Goal: Task Accomplishment & Management: Use online tool/utility

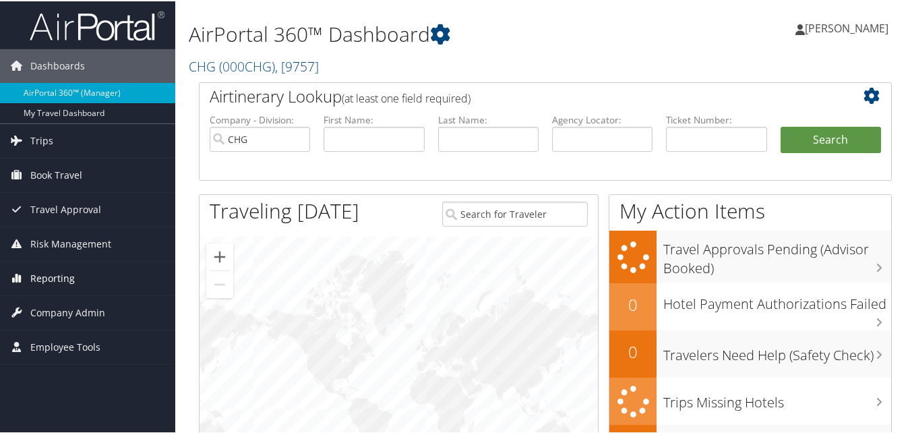
click at [59, 276] on span "Reporting" at bounding box center [52, 277] width 44 height 34
click at [36, 359] on span "Company Admin" at bounding box center [67, 372] width 75 height 34
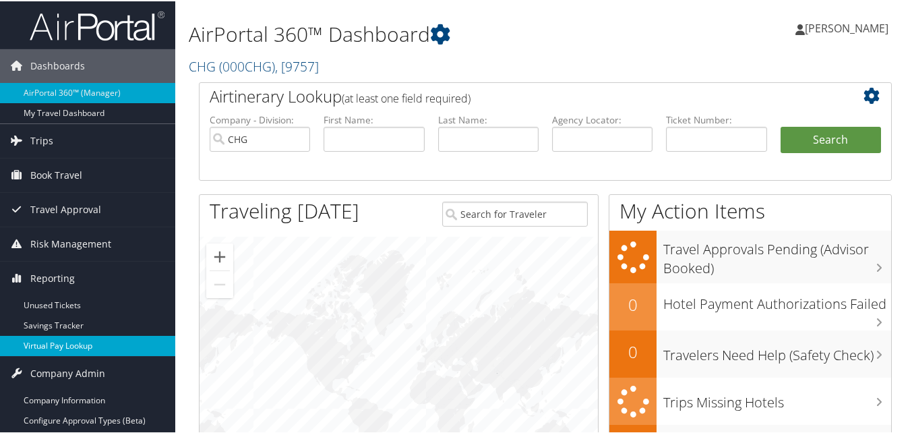
click at [42, 349] on link "Virtual Pay Lookup" at bounding box center [87, 344] width 175 height 20
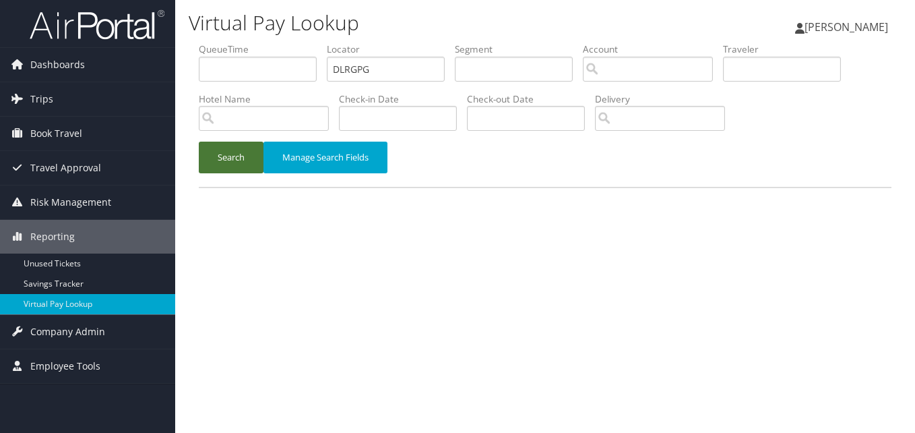
type input "DLRGPG"
click at [235, 145] on button "Search" at bounding box center [231, 158] width 65 height 32
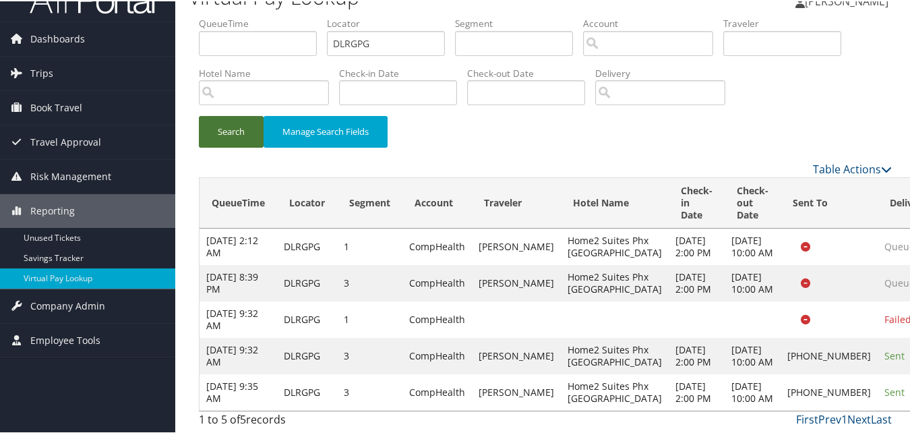
scroll to position [124, 0]
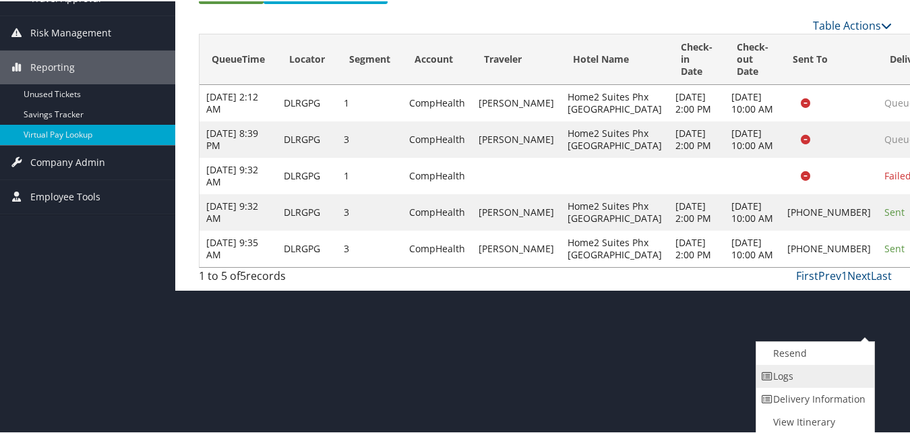
click at [783, 375] on link "Logs" at bounding box center [813, 374] width 115 height 23
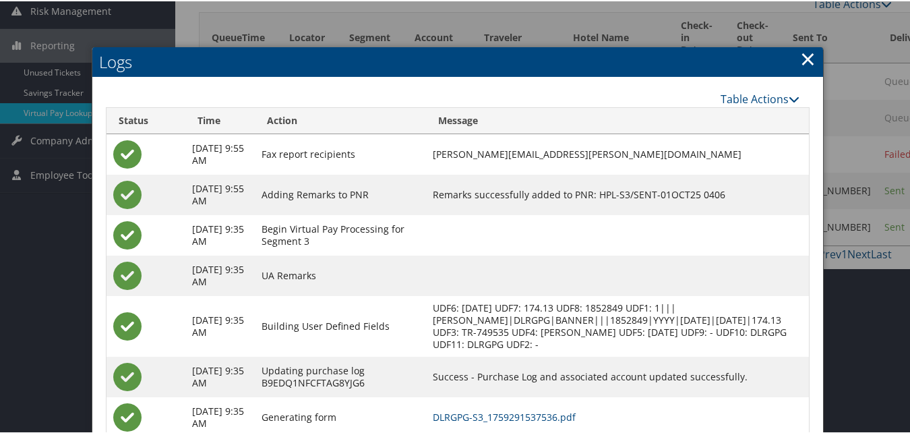
scroll to position [274, 0]
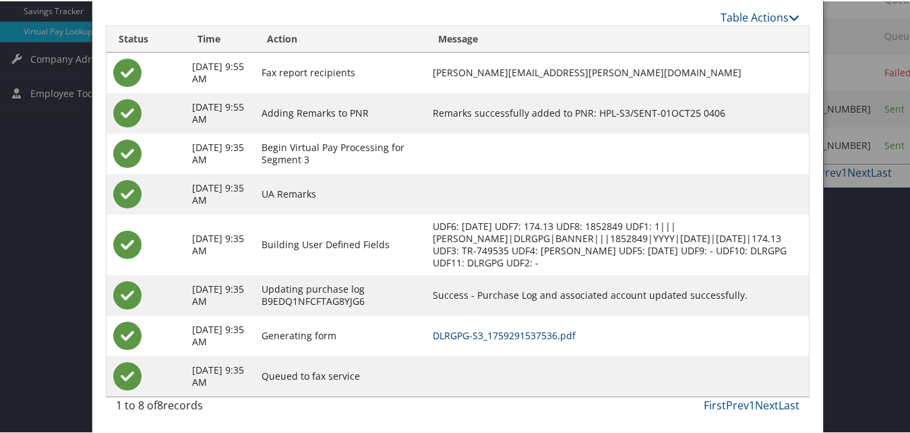
click at [555, 335] on link "DLRGPG-S3_1759291537536.pdf" at bounding box center [504, 334] width 143 height 13
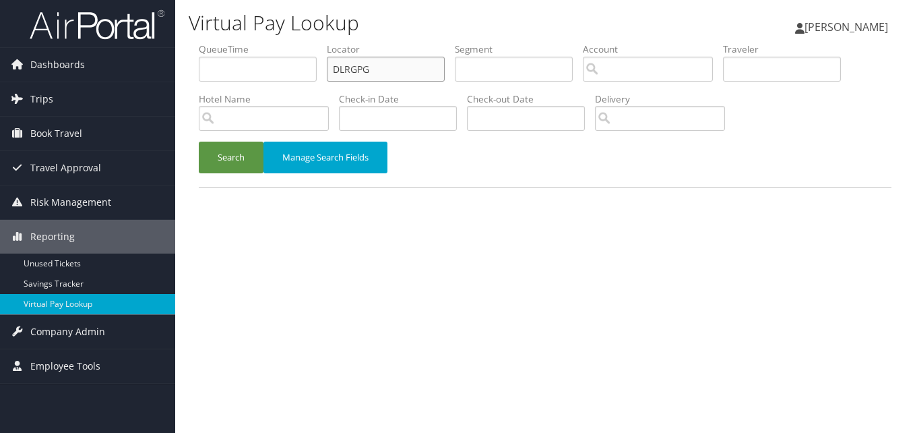
drag, startPoint x: 401, startPoint y: 80, endPoint x: 241, endPoint y: 85, distance: 160.5
click at [241, 42] on ul "QueueTime Locator DLRGPG Segment Account Traveler Hotel Name Check-in Date Chec…" at bounding box center [545, 42] width 693 height 0
paste input "AHYYUT"
type input "AHYYUT"
click at [199, 142] on button "Search" at bounding box center [231, 158] width 65 height 32
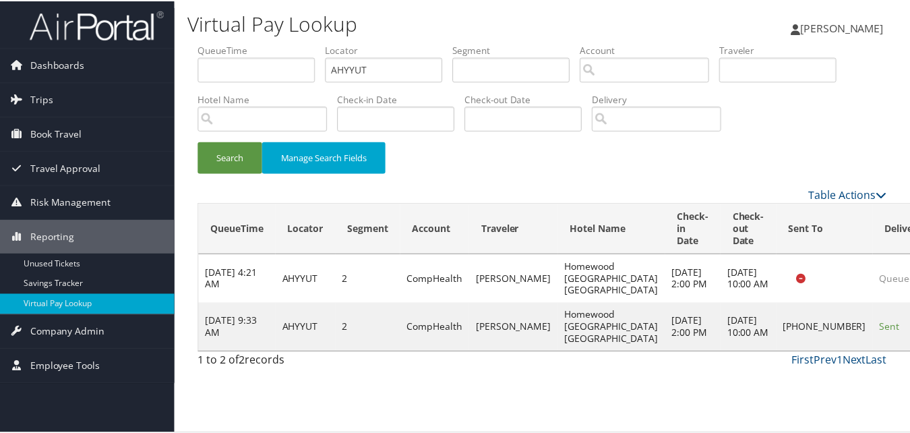
scroll to position [13, 0]
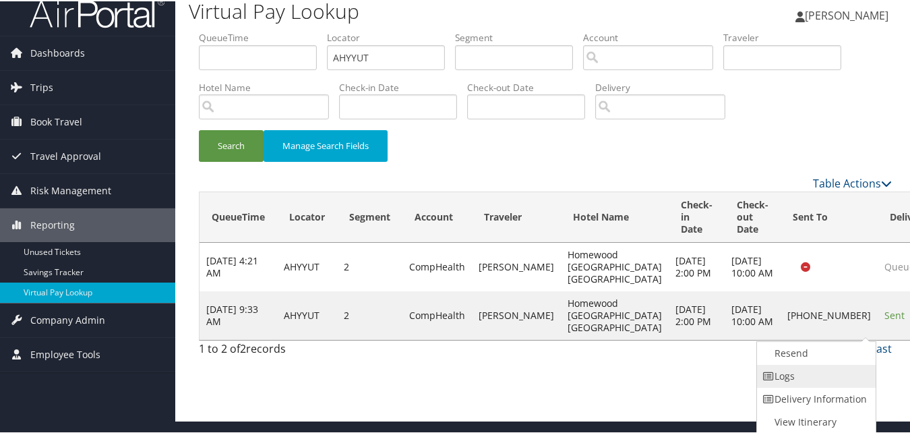
click at [836, 384] on link "Logs" at bounding box center [814, 374] width 115 height 23
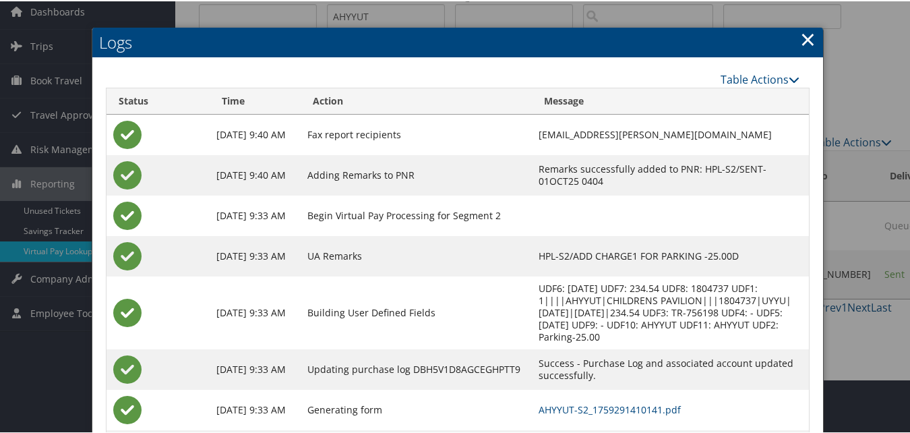
scroll to position [116, 0]
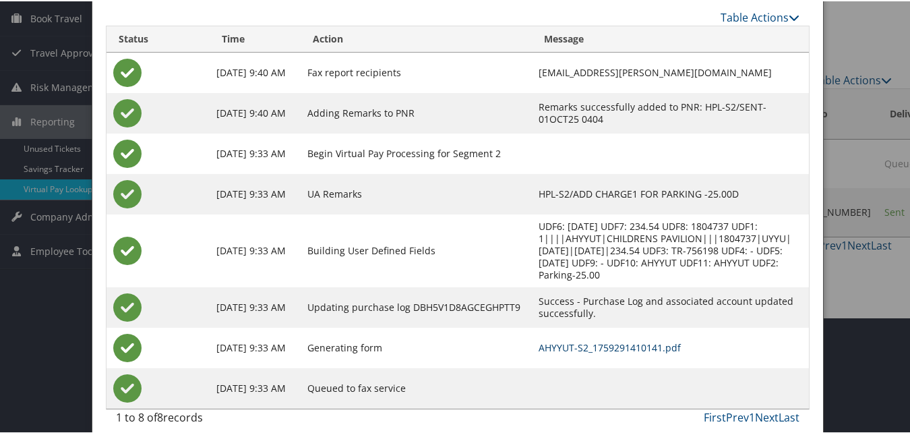
click at [618, 340] on link "AHYYUT-S2_1759291410141.pdf" at bounding box center [610, 346] width 142 height 13
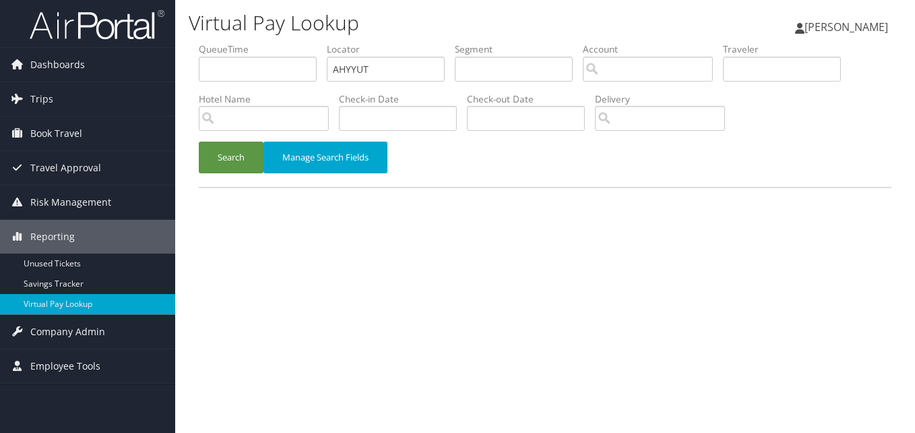
click at [199, 88] on form "QueueTime Locator AHYYUT Segment Account Traveler Hotel Name Check-in Date Chec…" at bounding box center [545, 114] width 693 height 144
type input "CYVRFG"
click at [199, 142] on button "Search" at bounding box center [231, 158] width 65 height 32
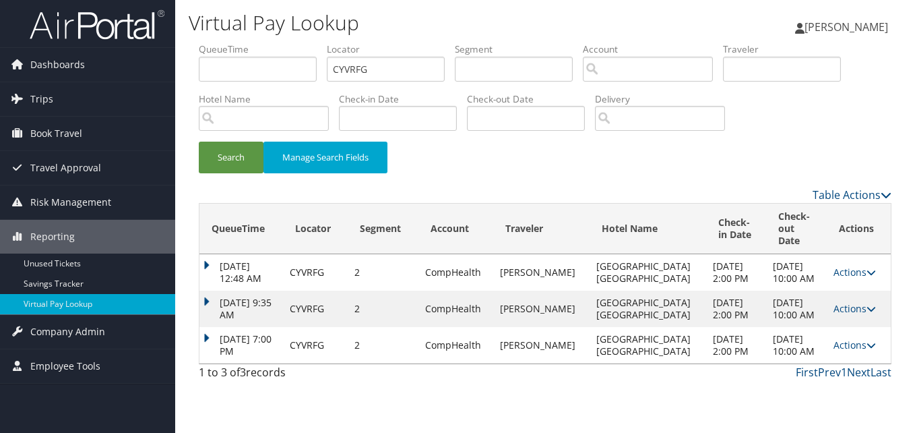
click at [179, 322] on div "Virtual Pay Lookup [PERSON_NAME] [PERSON_NAME] My Settings Travel Agency Contac…" at bounding box center [545, 216] width 740 height 433
click at [224, 316] on tbody "Aug 27, 2025 12:48 AM CYVRFG 2 CompHealth KAASHMIRI MOHAMMED Fairfield Inn N St…" at bounding box center [546, 308] width 692 height 109
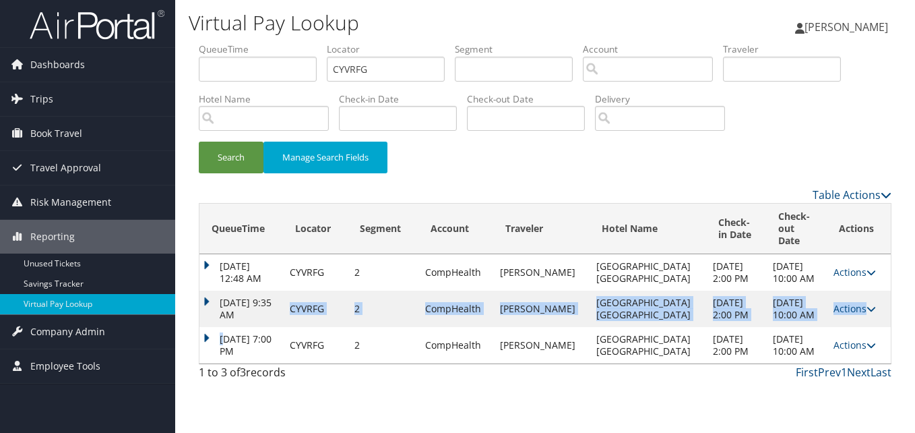
drag, startPoint x: 224, startPoint y: 316, endPoint x: 200, endPoint y: 326, distance: 25.7
click at [200, 327] on td "Oct 1, 2025 7:00 PM" at bounding box center [242, 345] width 84 height 36
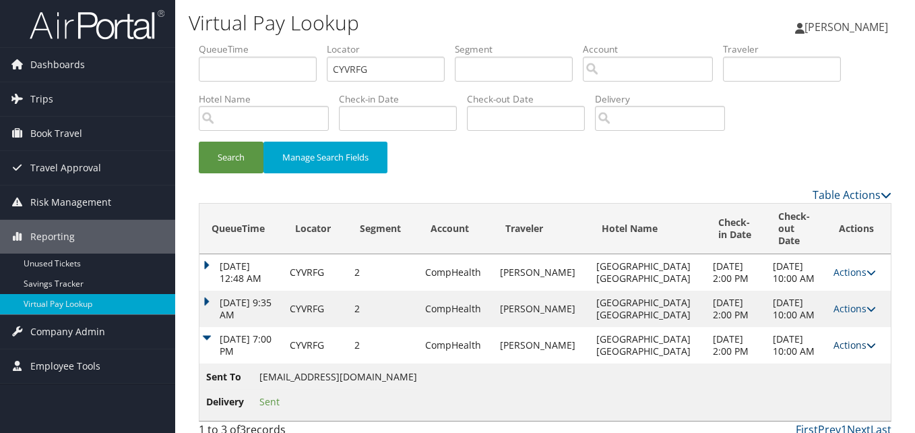
click at [867, 340] on icon at bounding box center [871, 344] width 9 height 9
click at [828, 369] on link "Logs" at bounding box center [824, 375] width 85 height 23
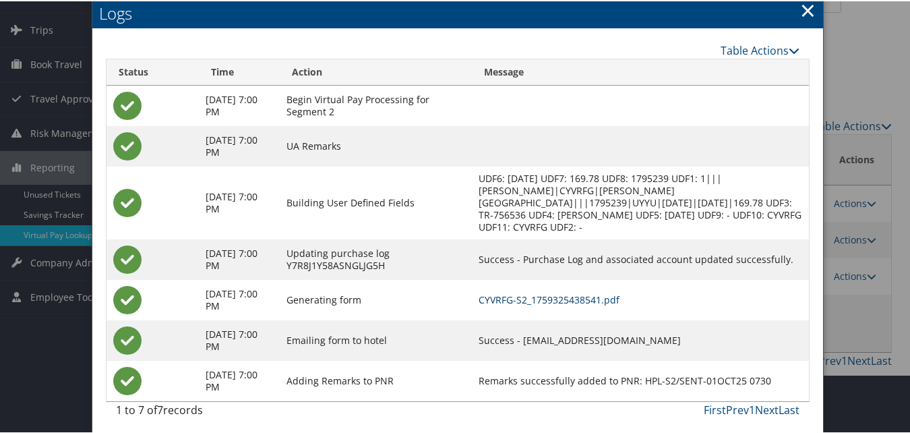
scroll to position [75, 0]
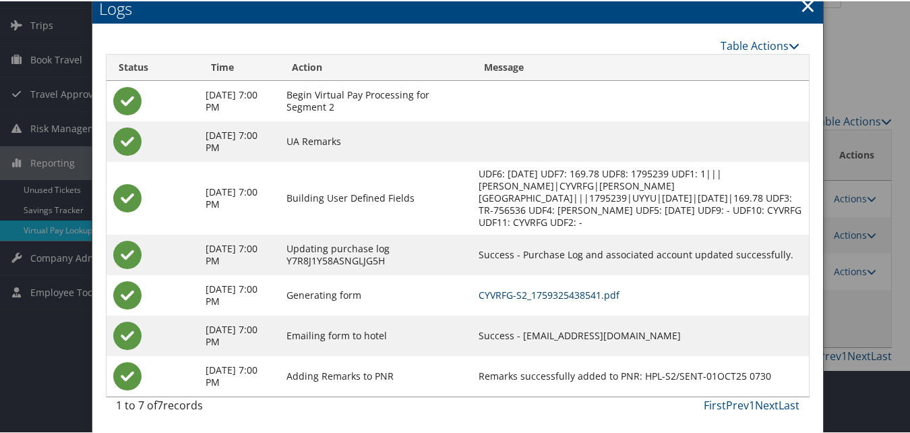
click at [598, 291] on link "CYVRFG-S2_1759325438541.pdf" at bounding box center [549, 293] width 141 height 13
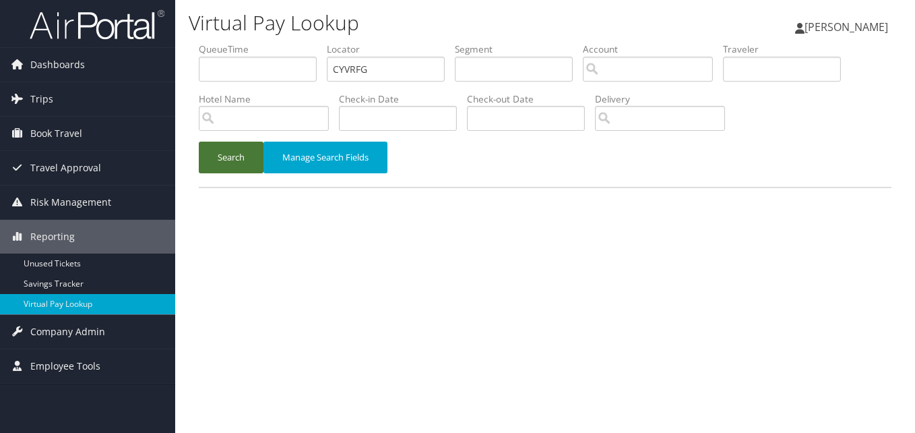
click at [243, 164] on button "Search" at bounding box center [231, 158] width 65 height 32
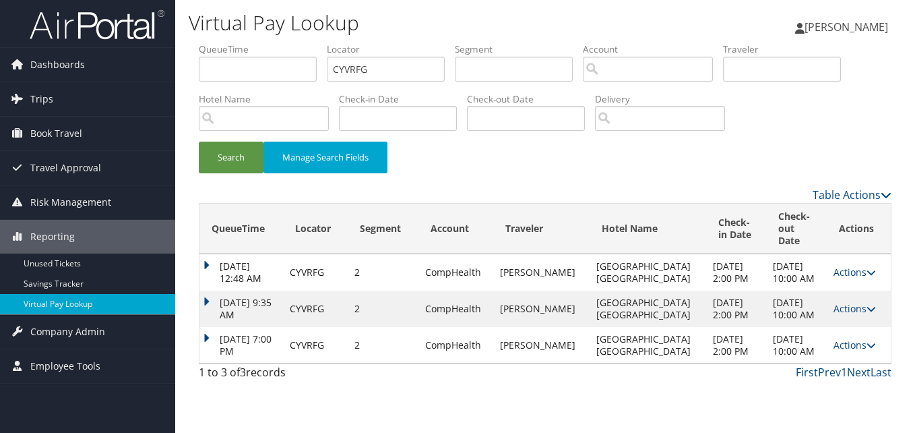
click at [207, 327] on td "Oct 1, 2025 7:00 PM" at bounding box center [242, 345] width 84 height 36
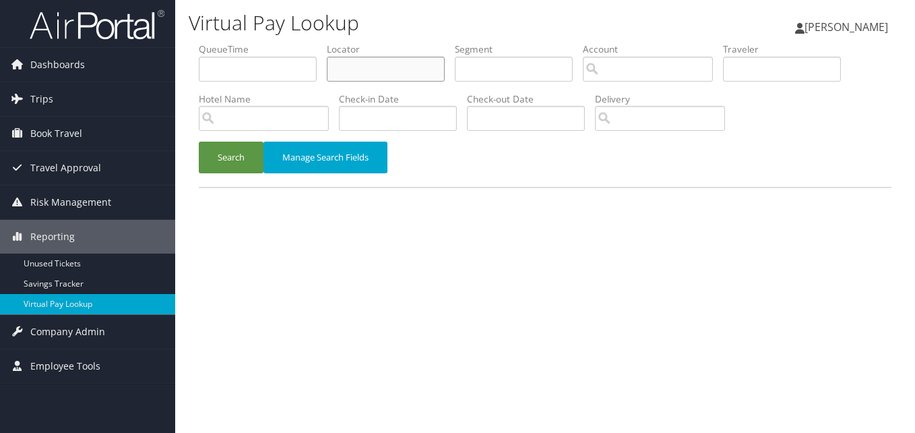
drag, startPoint x: 338, startPoint y: 78, endPoint x: 164, endPoint y: 32, distance: 180.0
click at [338, 78] on input "text" at bounding box center [386, 69] width 118 height 25
paste input "HUUQRQ"
type input "HUUQRQ"
click at [199, 142] on button "Search" at bounding box center [231, 158] width 65 height 32
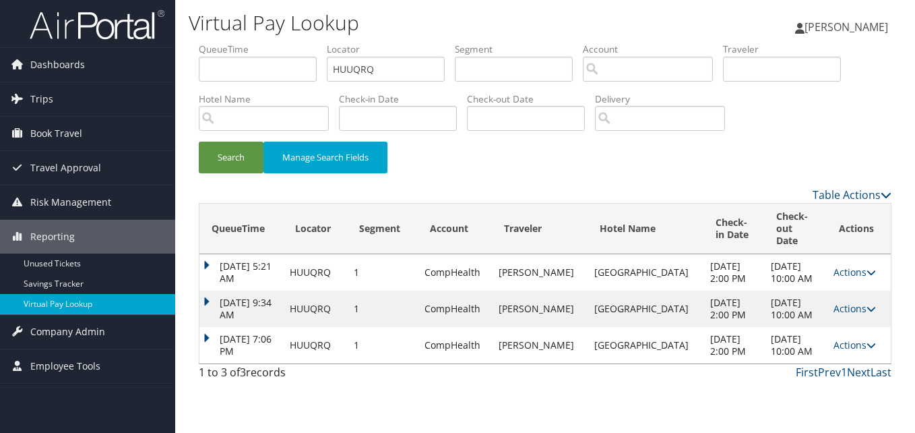
click at [216, 328] on td "Oct 1, 2025 7:06 PM" at bounding box center [242, 345] width 84 height 36
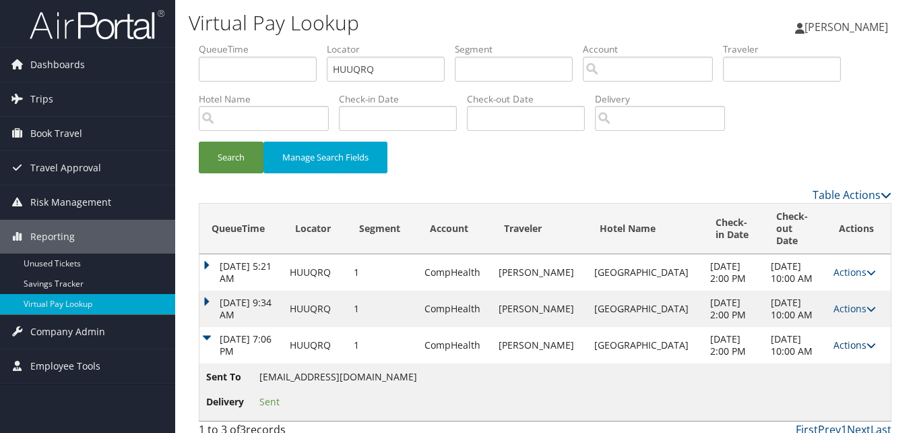
click at [848, 338] on link "Actions" at bounding box center [855, 344] width 42 height 13
click at [818, 374] on link "Logs" at bounding box center [825, 375] width 85 height 23
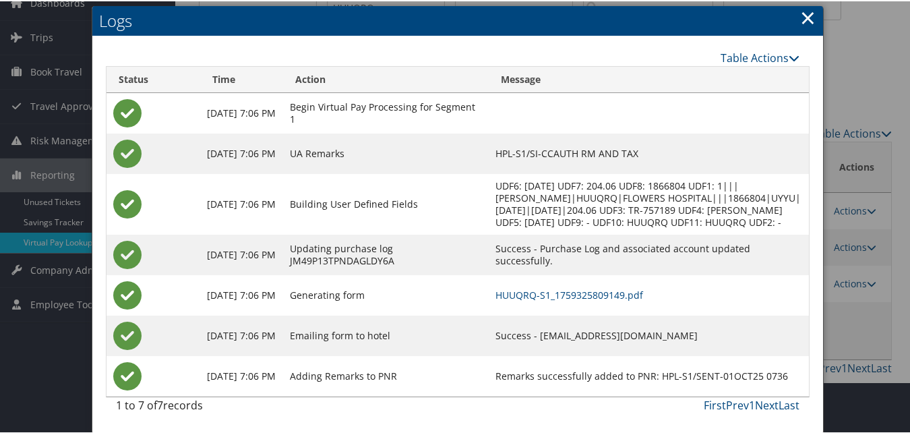
scroll to position [75, 0]
click at [560, 288] on link "HUUQRQ-S1_1759325809149.pdf" at bounding box center [569, 293] width 148 height 13
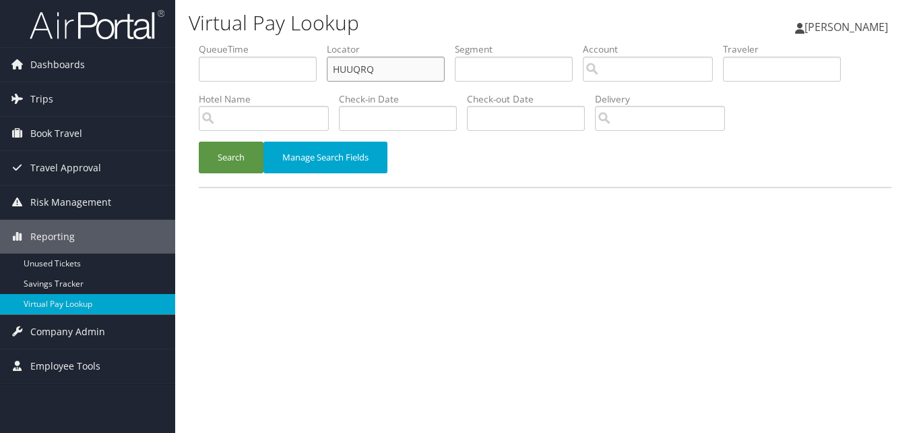
drag, startPoint x: 379, startPoint y: 62, endPoint x: 287, endPoint y: 88, distance: 96.0
click at [296, 42] on ul "QueueTime Locator HUUQRQ Segment Account Traveler Hotel Name Check-in Date Chec…" at bounding box center [545, 42] width 693 height 0
paste input "JFYICY"
type input "JFYICY"
click at [199, 142] on button "Search" at bounding box center [231, 158] width 65 height 32
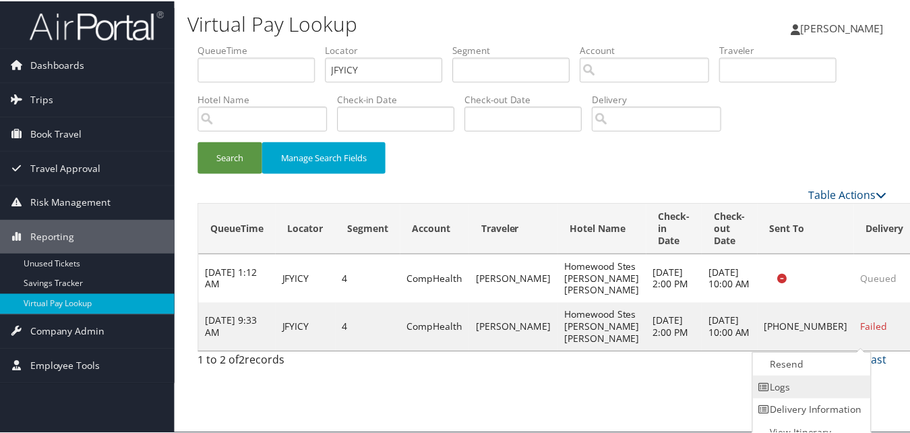
scroll to position [13, 0]
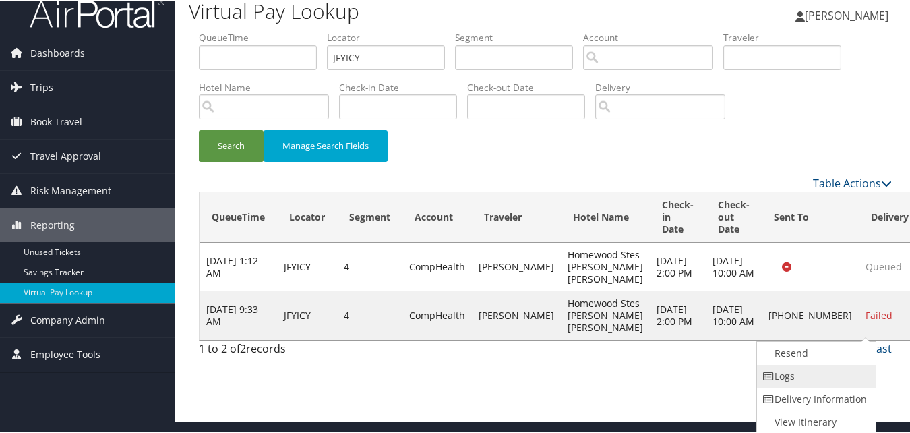
click at [775, 377] on link "Logs" at bounding box center [814, 374] width 115 height 23
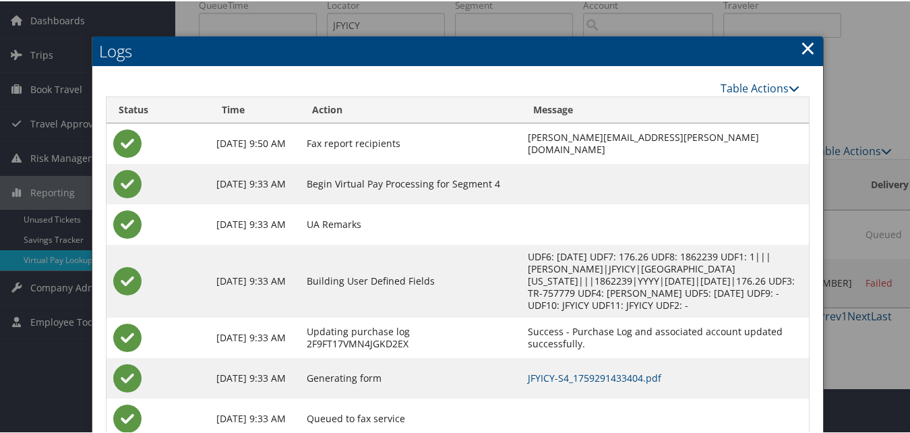
scroll to position [88, 0]
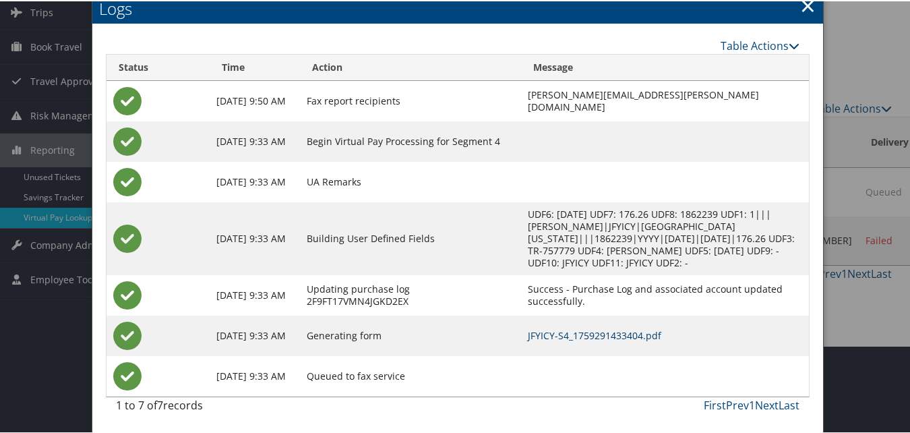
click at [561, 336] on link "JFYICY-S4_1759291433404.pdf" at bounding box center [594, 334] width 133 height 13
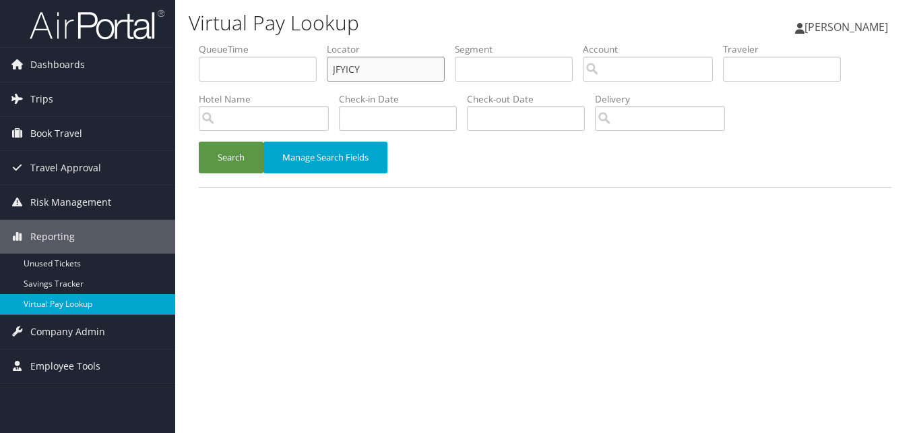
drag, startPoint x: 371, startPoint y: 59, endPoint x: 282, endPoint y: 78, distance: 90.8
click at [284, 42] on ul "QueueTime Locator JFYICY Segment Account Traveler Hotel Name Check-in Date Chec…" at bounding box center [545, 42] width 693 height 0
paste input "c"
drag, startPoint x: 413, startPoint y: 73, endPoint x: 299, endPoint y: 71, distance: 114.6
click at [299, 42] on ul "QueueTime Locator JFYICYcccccccccv Segment Account Traveler Hotel Name Check-in…" at bounding box center [545, 42] width 693 height 0
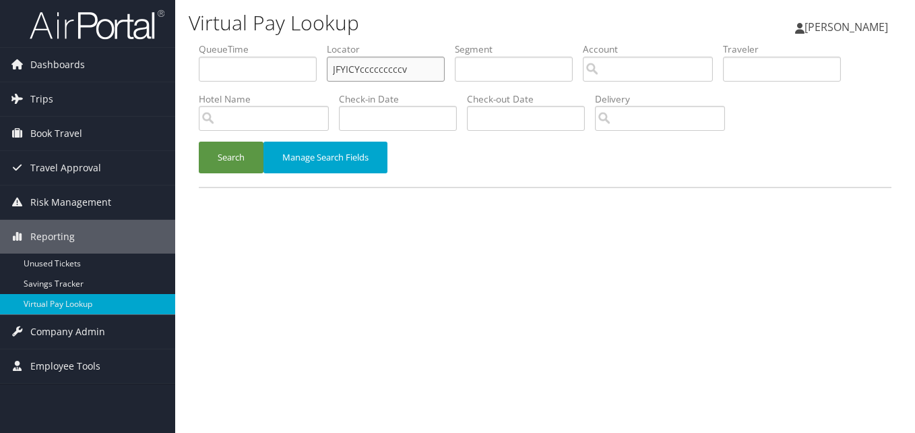
paste input "text"
drag, startPoint x: 363, startPoint y: 71, endPoint x: 289, endPoint y: 79, distance: 74.5
click at [289, 42] on ul "QueueTime Locator JFYICY Segment Account Traveler Hotel Name Check-in Date Chec…" at bounding box center [545, 42] width 693 height 0
paste input "OTJONS"
type input "OTJONS"
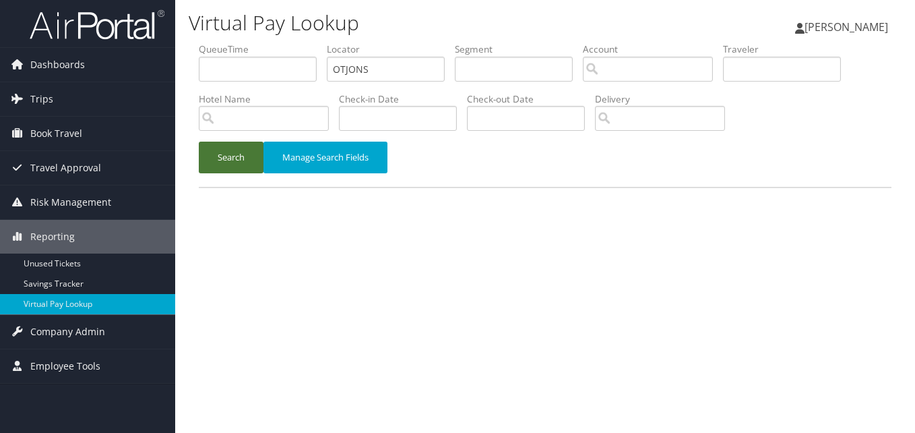
click at [235, 143] on button "Search" at bounding box center [231, 158] width 65 height 32
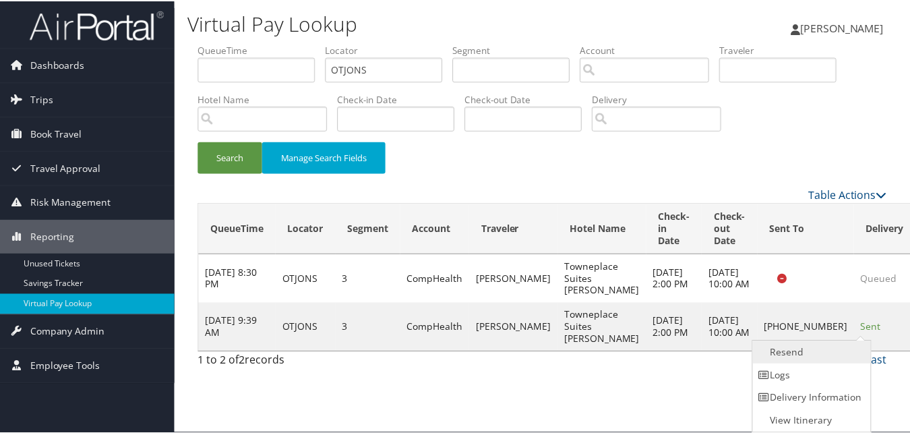
scroll to position [1, 0]
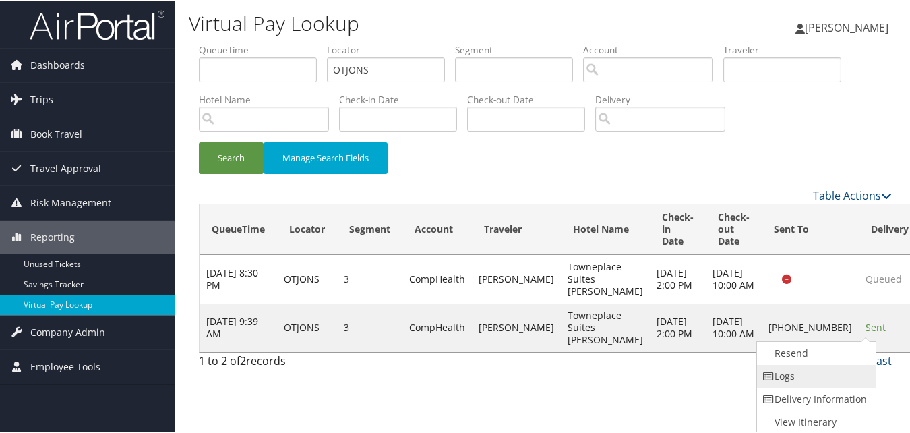
click at [810, 378] on link "Logs" at bounding box center [814, 374] width 115 height 23
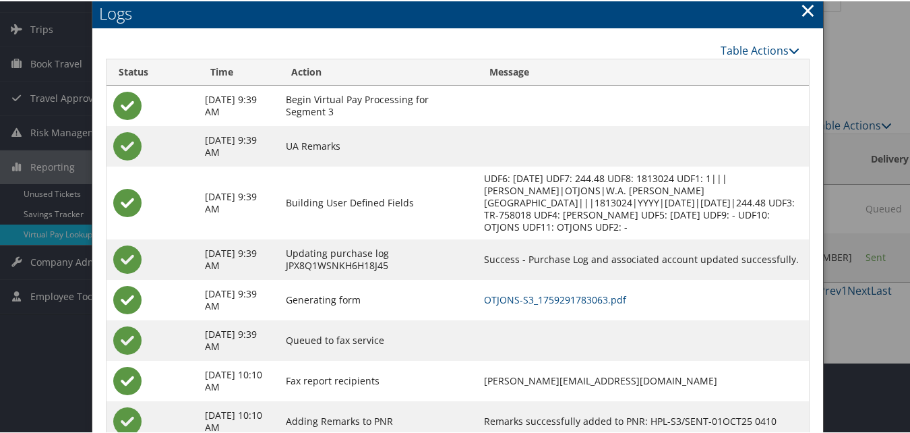
scroll to position [116, 0]
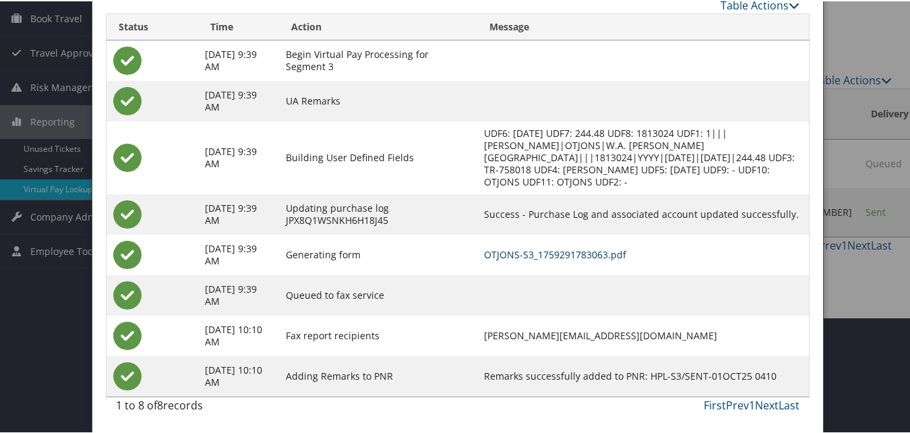
click at [602, 250] on link "OTJONS-S3_1759291783063.pdf" at bounding box center [555, 253] width 142 height 13
